Goal: Information Seeking & Learning: Learn about a topic

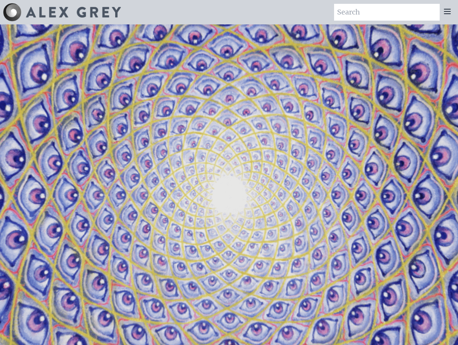
click at [446, 13] on icon at bounding box center [447, 11] width 9 height 9
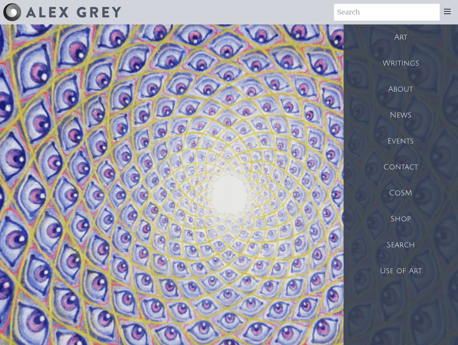
click at [401, 217] on div "Shop" at bounding box center [401, 219] width 114 height 26
click at [396, 269] on div "Use of Art" at bounding box center [401, 270] width 114 height 26
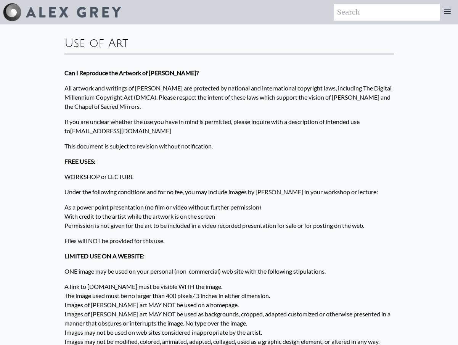
click at [86, 10] on img at bounding box center [73, 12] width 95 height 11
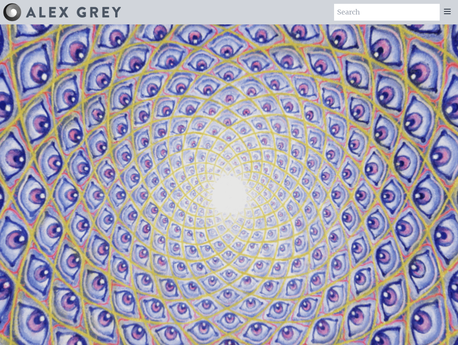
click at [447, 11] on icon at bounding box center [447, 11] width 6 height 5
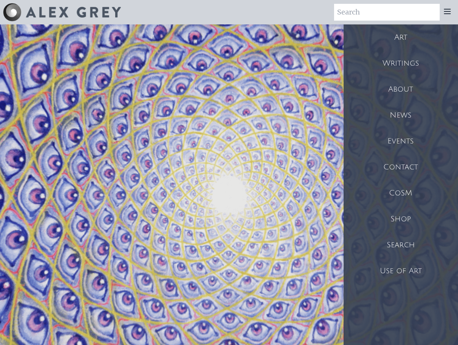
click at [398, 38] on div "Art" at bounding box center [401, 37] width 114 height 26
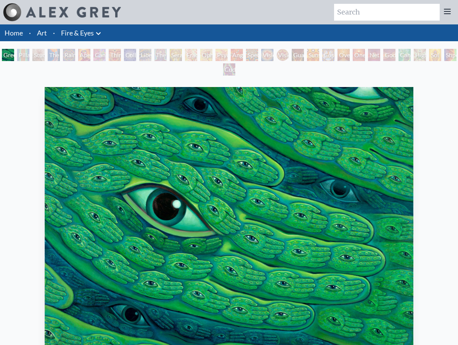
click at [27, 53] on div "Pillar of Awareness" at bounding box center [23, 55] width 12 height 12
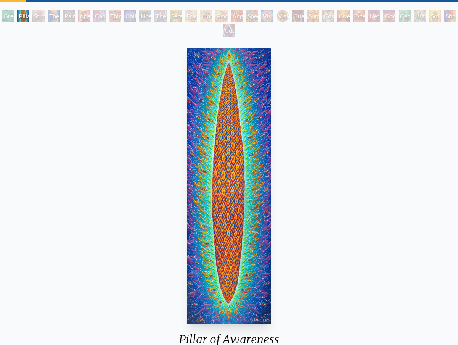
scroll to position [37, 0]
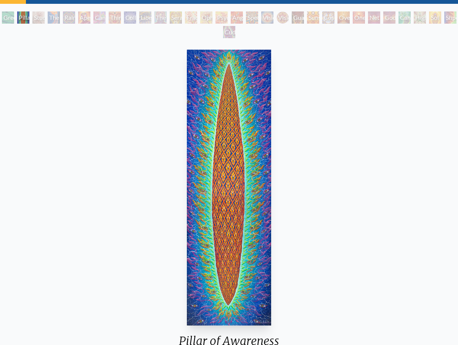
click at [45, 15] on div "Study for the Great Turn" at bounding box center [38, 17] width 12 height 12
